Goal: Navigation & Orientation: Find specific page/section

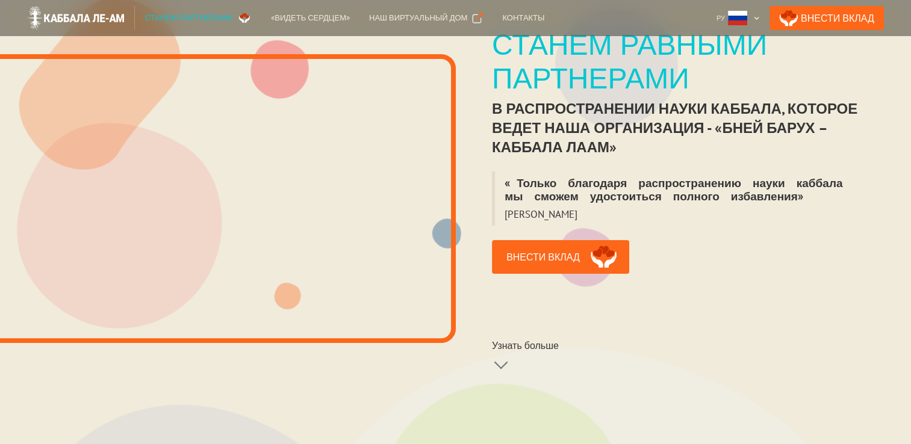
scroll to position [241, 0]
click at [563, 249] on link "Внести вклад" at bounding box center [560, 257] width 137 height 34
click at [503, 350] on div at bounding box center [501, 356] width 14 height 14
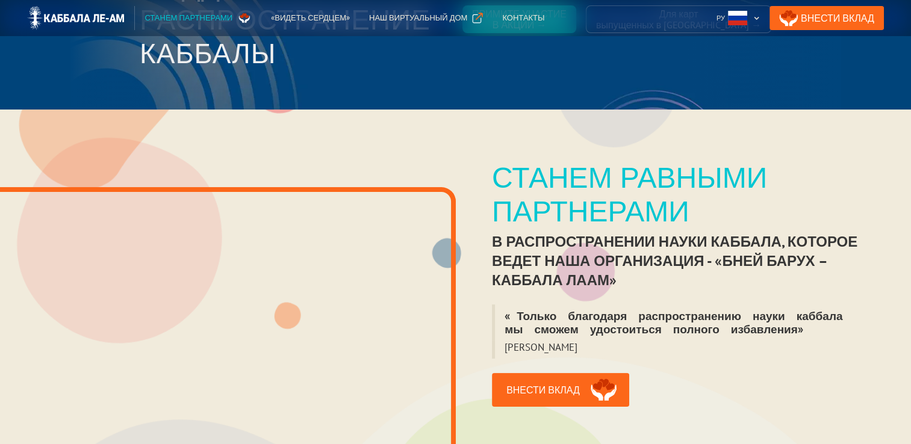
scroll to position [120, 0]
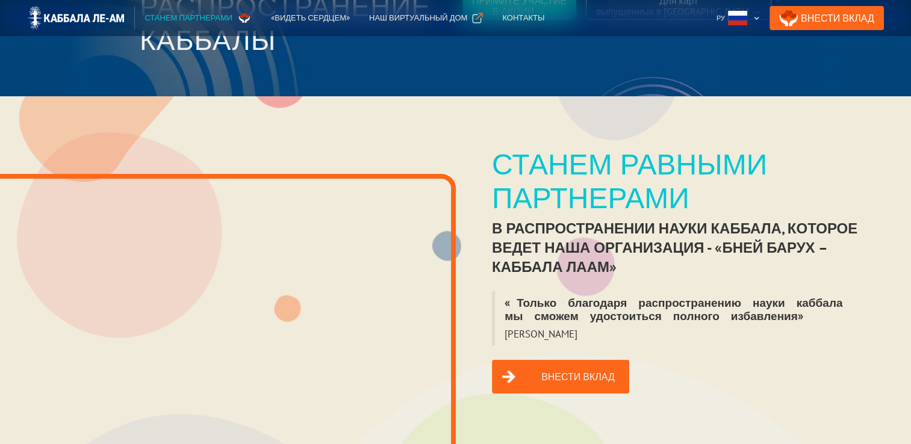
click at [583, 370] on link "Внести вклад" at bounding box center [560, 377] width 137 height 34
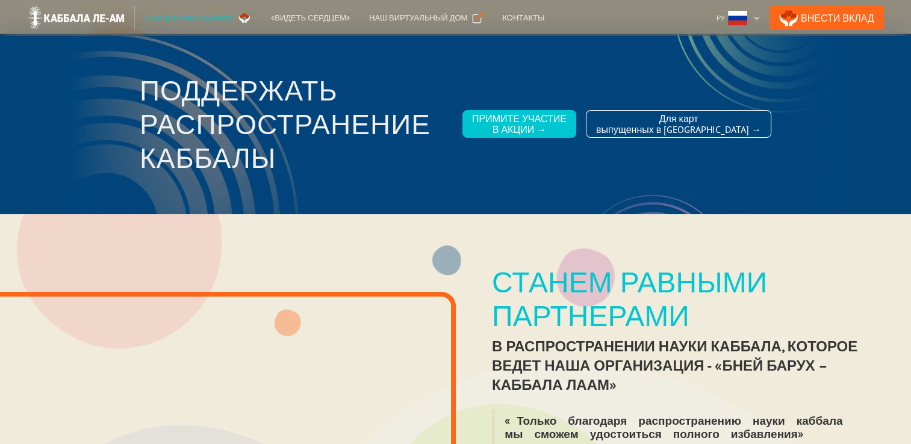
scroll to position [0, 0]
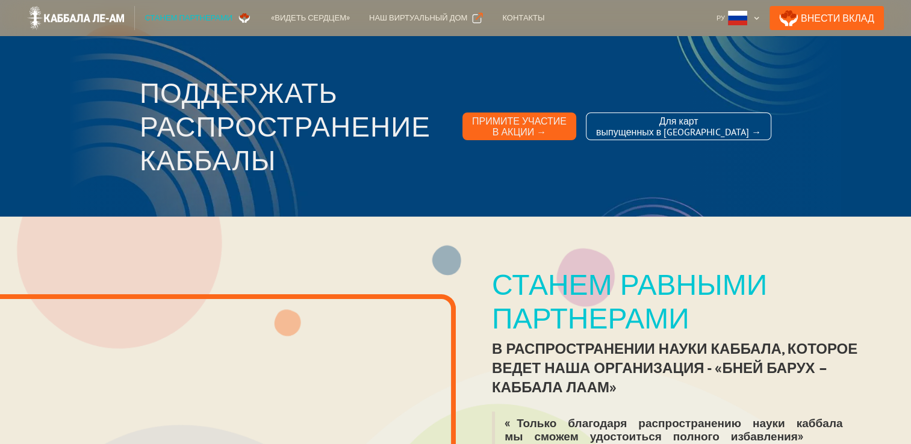
click at [555, 129] on div "Примите участие в акции →" at bounding box center [519, 127] width 95 height 22
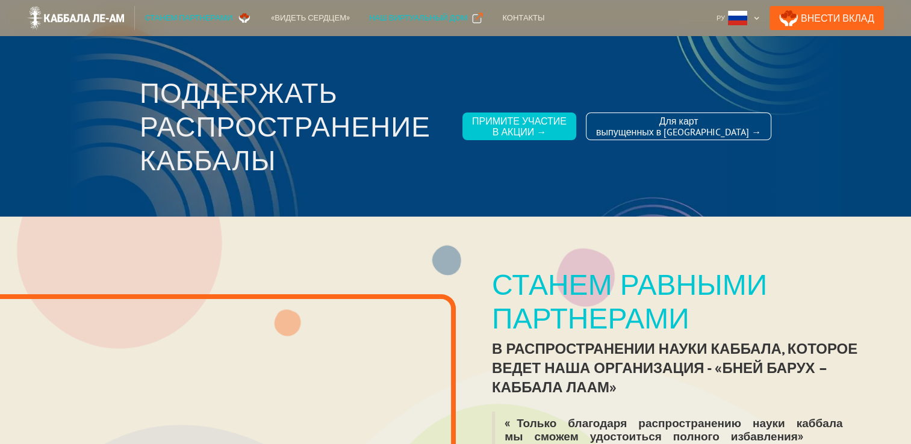
click at [419, 20] on div "Наш виртуальный дом" at bounding box center [418, 18] width 98 height 12
click at [383, 13] on div "Наш виртуальный дом" at bounding box center [418, 18] width 98 height 12
click at [403, 16] on div "Наш виртуальный дом" at bounding box center [418, 18] width 98 height 12
